Goal: Obtain resource: Download file/media

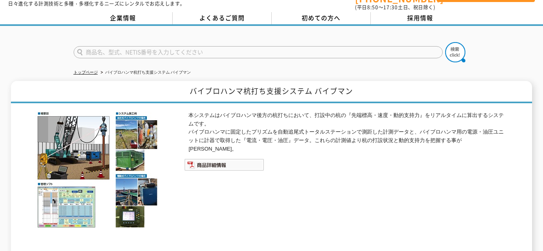
scroll to position [40, 0]
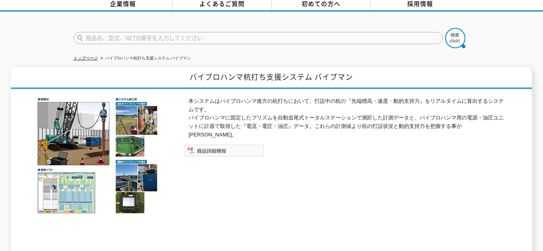
click at [227, 144] on img at bounding box center [224, 150] width 80 height 12
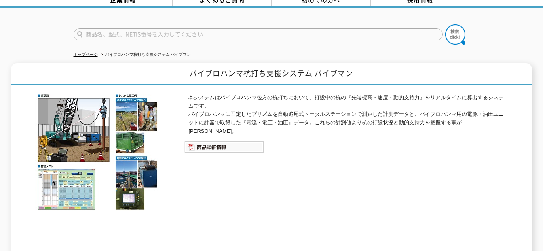
scroll to position [81, 0]
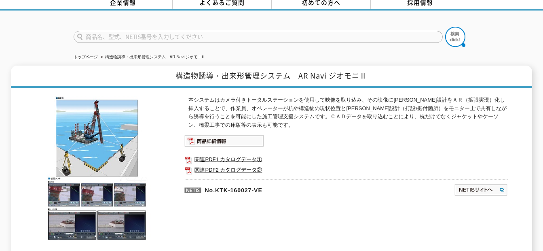
scroll to position [81, 0]
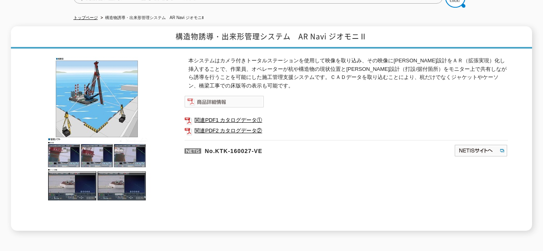
click at [223, 97] on img at bounding box center [224, 101] width 80 height 12
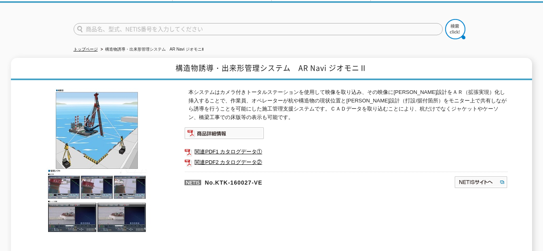
scroll to position [40, 0]
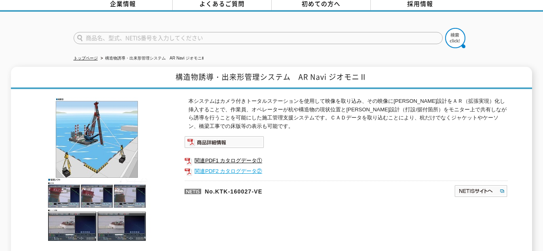
click at [251, 166] on link "関連PDF2 カタログデータ②" at bounding box center [345, 171] width 323 height 11
click at [237, 155] on link "関連PDF1 カタログデータ①" at bounding box center [345, 160] width 323 height 11
